Goal: Information Seeking & Learning: Learn about a topic

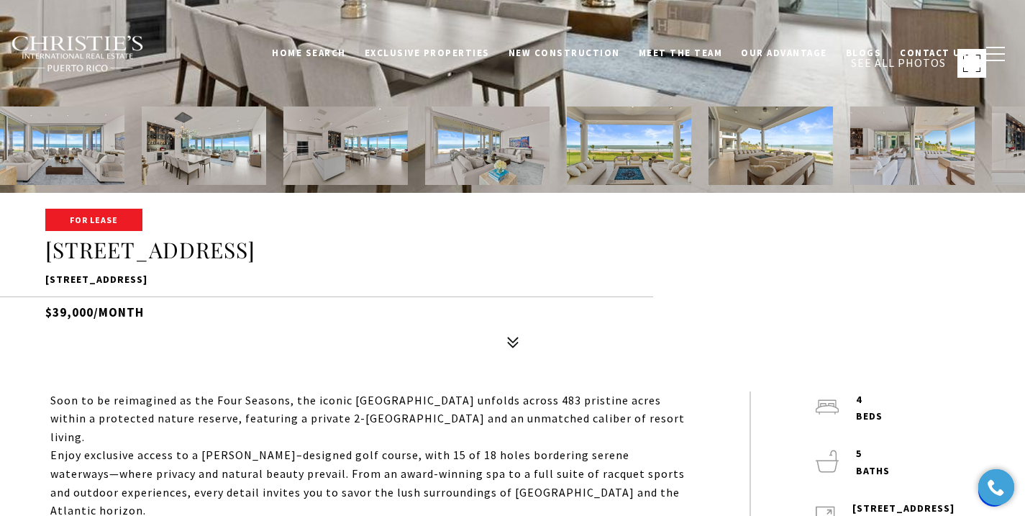
scroll to position [325, 0]
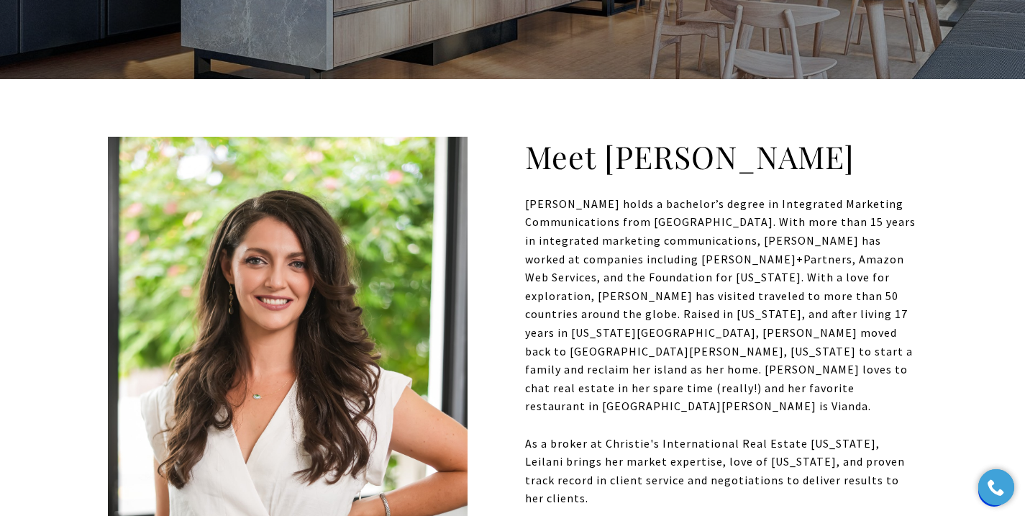
scroll to position [367, 0]
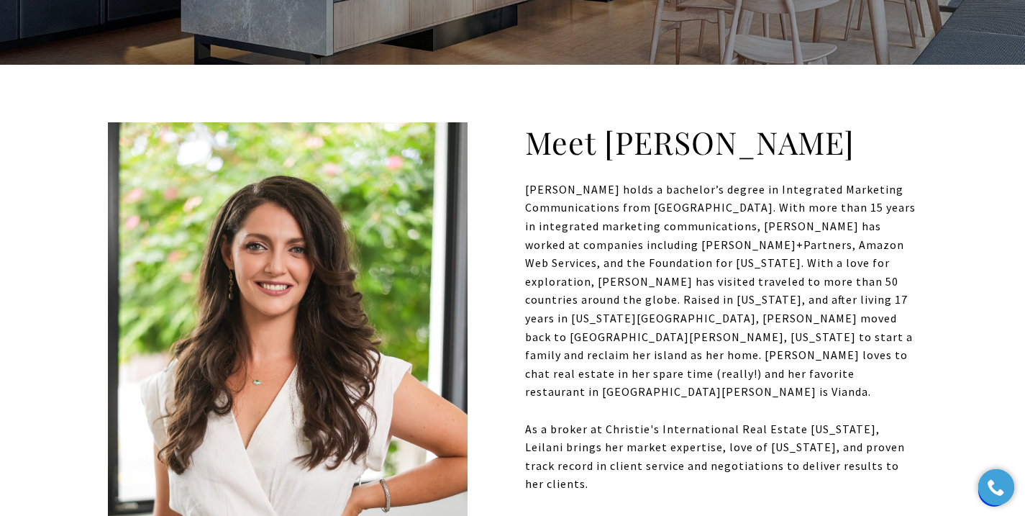
click at [750, 336] on div "Leilani Geller holds a bachelor’s degree in Integrated Marketing Communications…" at bounding box center [512, 301] width 809 height 240
drag, startPoint x: 741, startPoint y: 202, endPoint x: 887, endPoint y: 443, distance: 281.8
click at [887, 443] on div "Meet Leilani Leilani Geller holds a bachelor’s degree in Integrated Marketing C…" at bounding box center [512, 307] width 809 height 371
copy div "ith more than 15 years in integrated marketing communications, Leilani has work…"
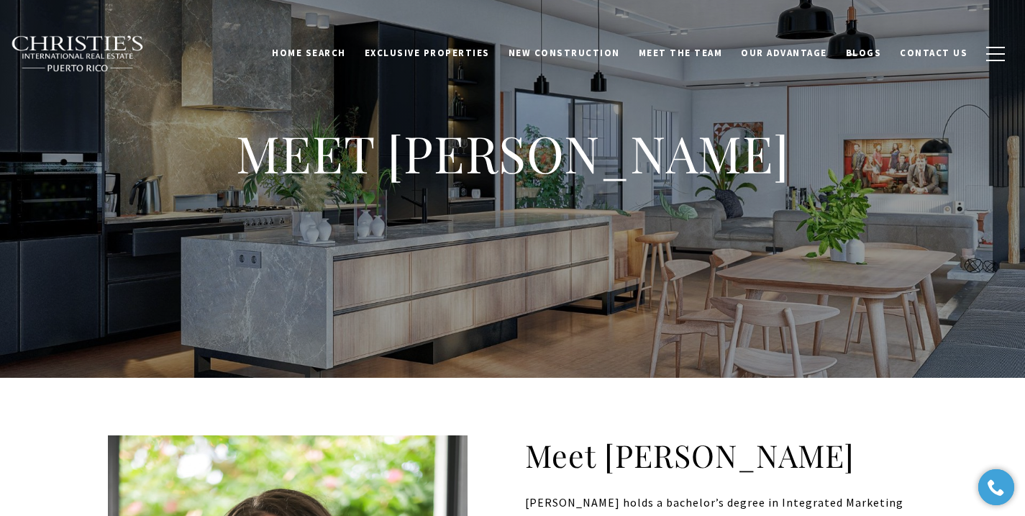
scroll to position [53, 0]
